Goal: Transaction & Acquisition: Subscribe to service/newsletter

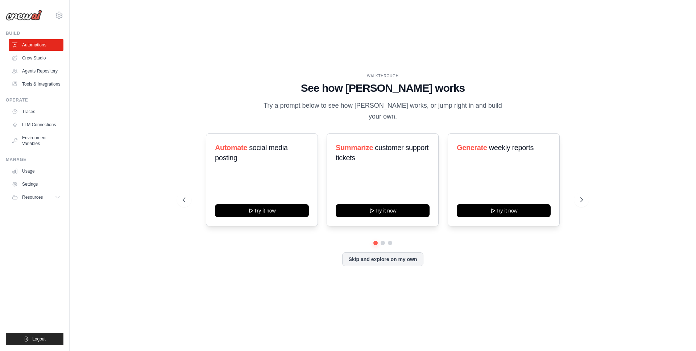
drag, startPoint x: 186, startPoint y: 191, endPoint x: 81, endPoint y: 204, distance: 106.2
click at [186, 196] on icon at bounding box center [183, 199] width 7 height 7
click at [30, 186] on link "Settings" at bounding box center [36, 184] width 55 height 12
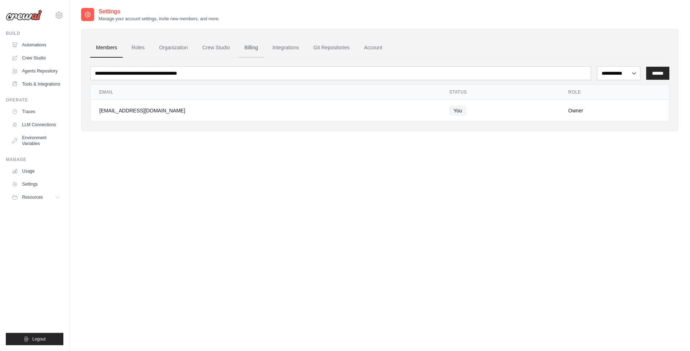
click at [249, 46] on link "Billing" at bounding box center [251, 48] width 25 height 20
click at [252, 48] on link "Billing" at bounding box center [251, 48] width 25 height 20
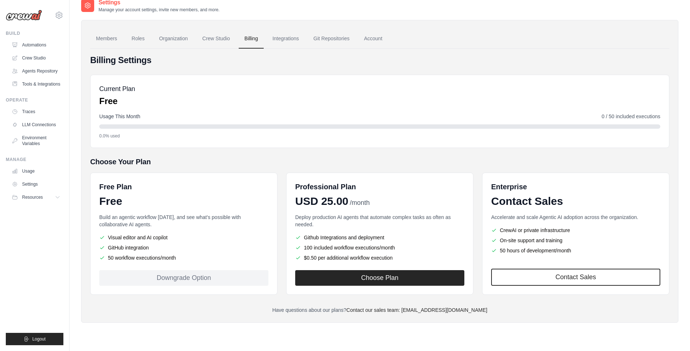
scroll to position [14, 0]
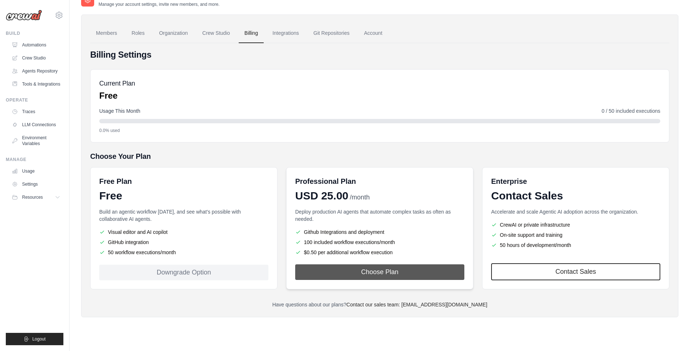
click at [368, 270] on button "Choose Plan" at bounding box center [379, 272] width 169 height 16
